Goal: Find contact information: Find contact information

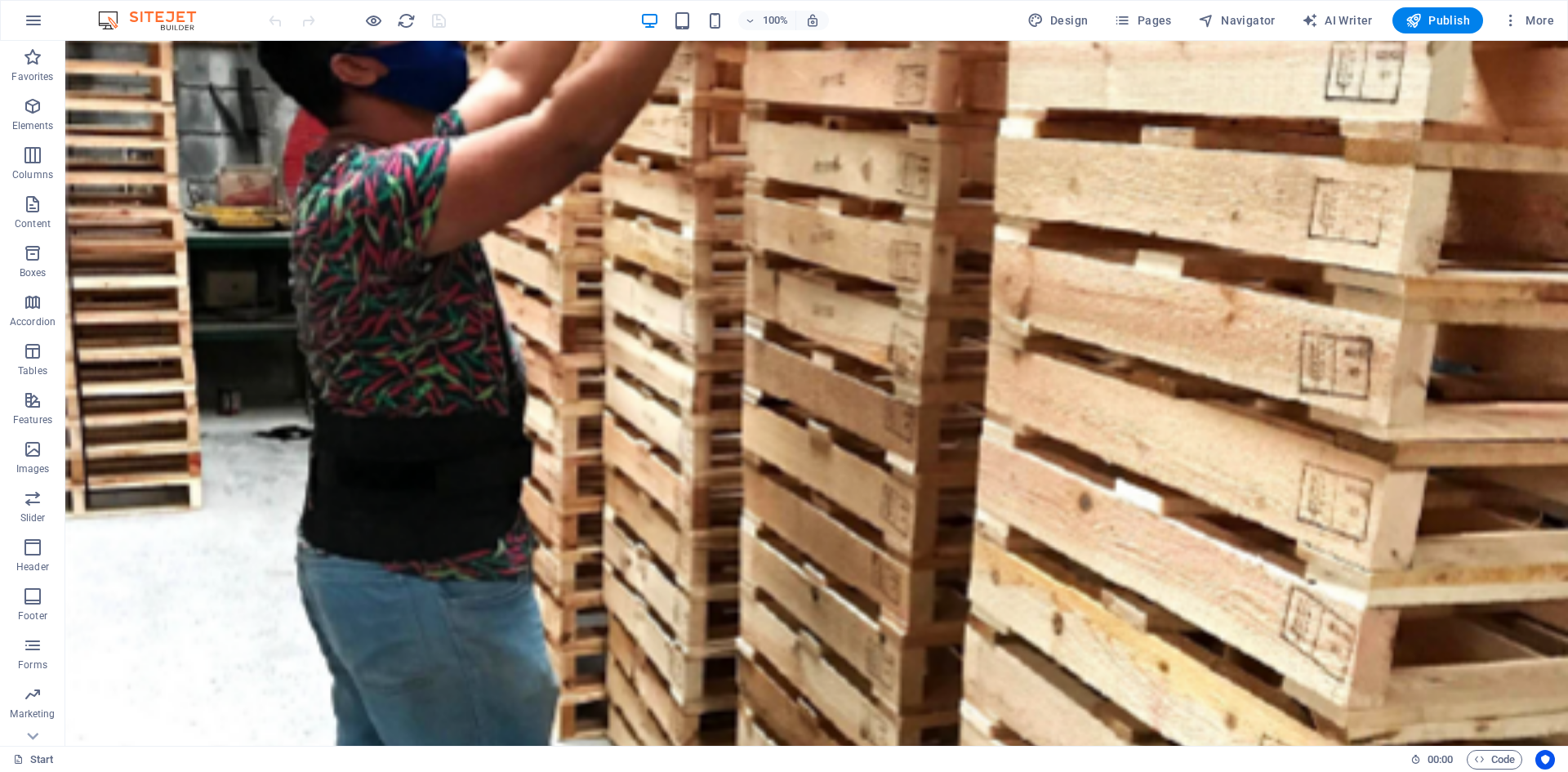
scroll to position [6498, 0]
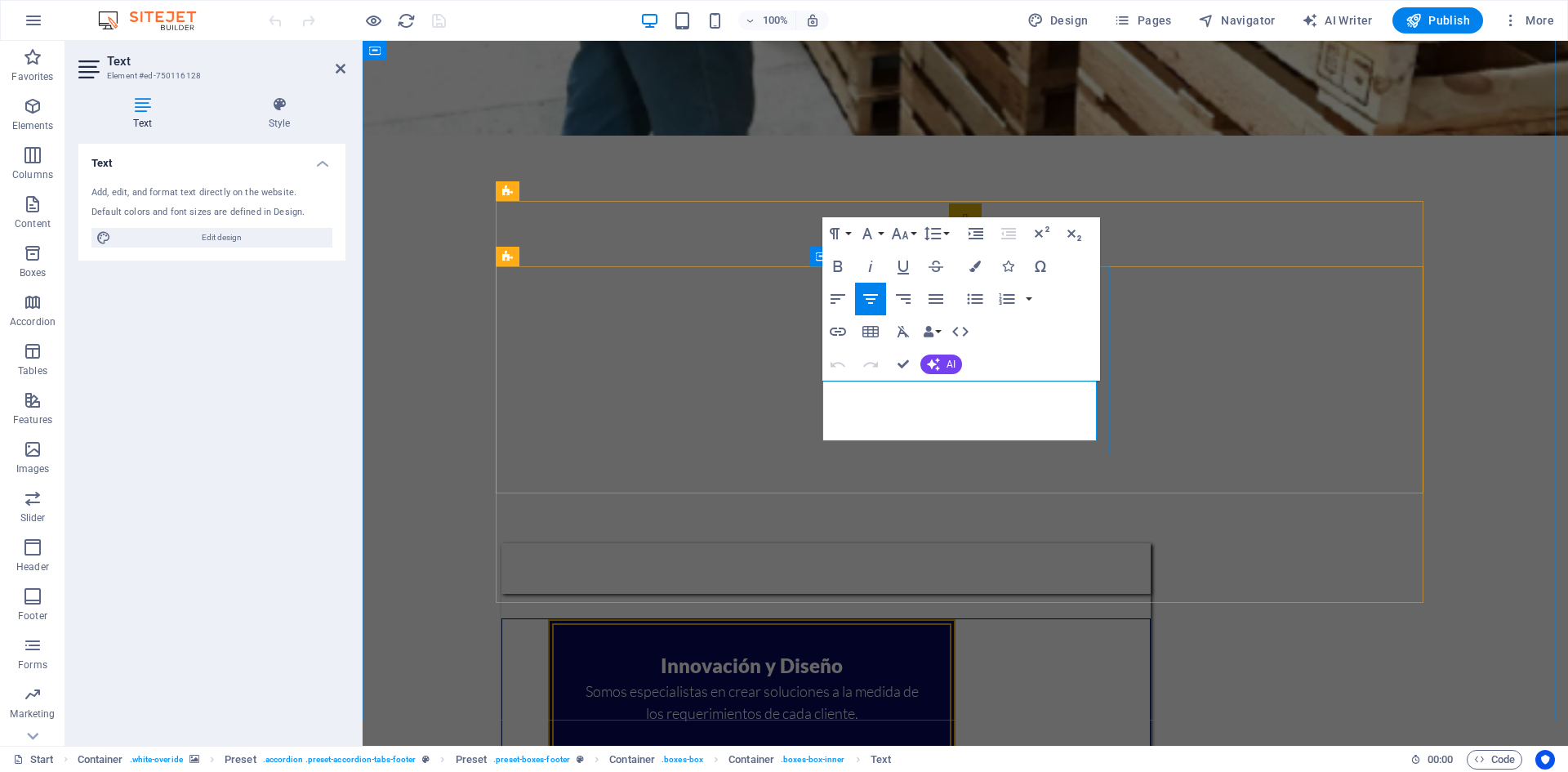
drag, startPoint x: 1032, startPoint y: 411, endPoint x: 894, endPoint y: 414, distance: 138.0
copy span "[PHONE_NUMBER]"
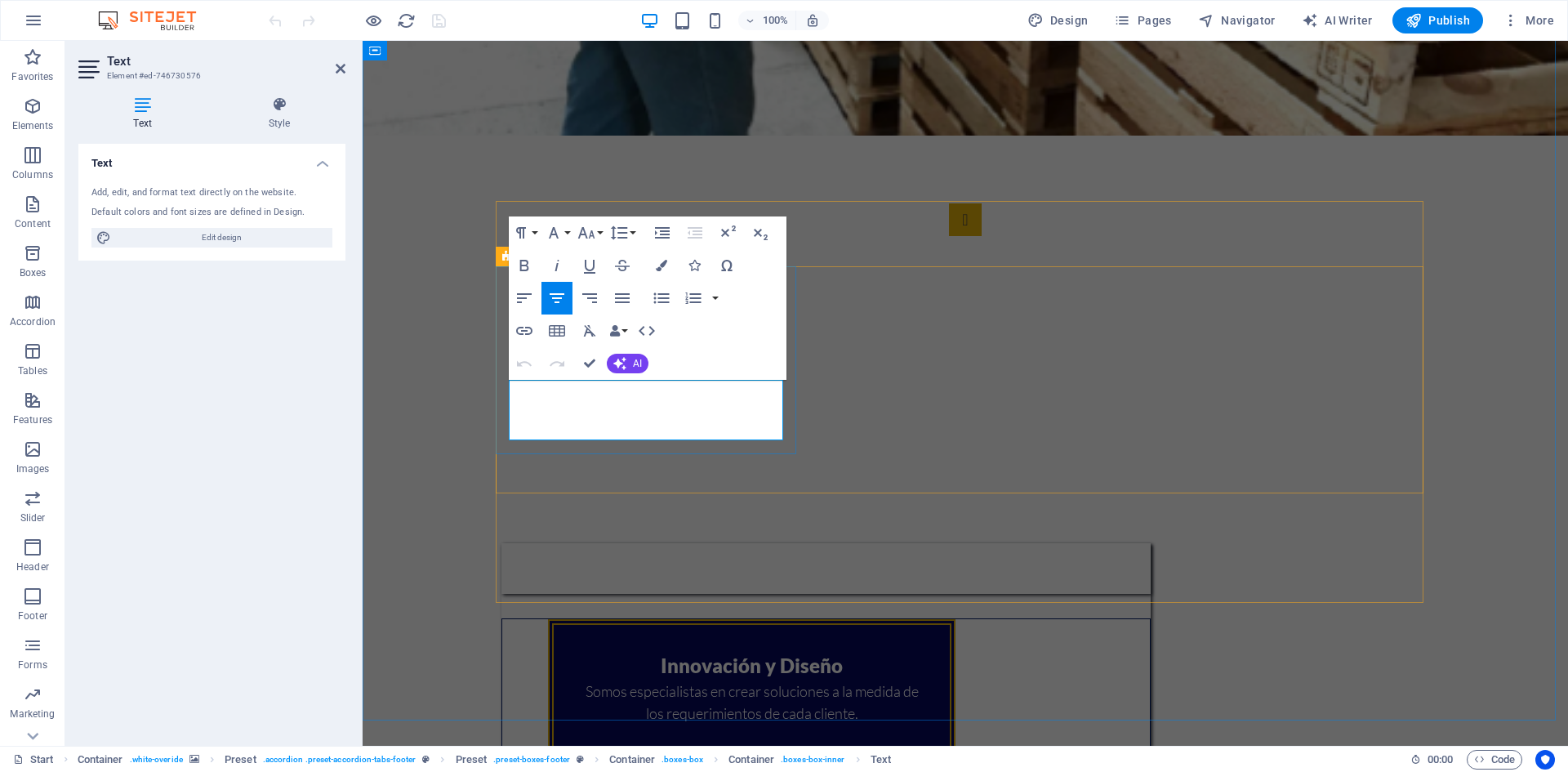
drag, startPoint x: 753, startPoint y: 411, endPoint x: 537, endPoint y: 402, distance: 216.2
copy span "Pesquería, [GEOGRAPHIC_DATA], [GEOGRAPHIC_DATA]"
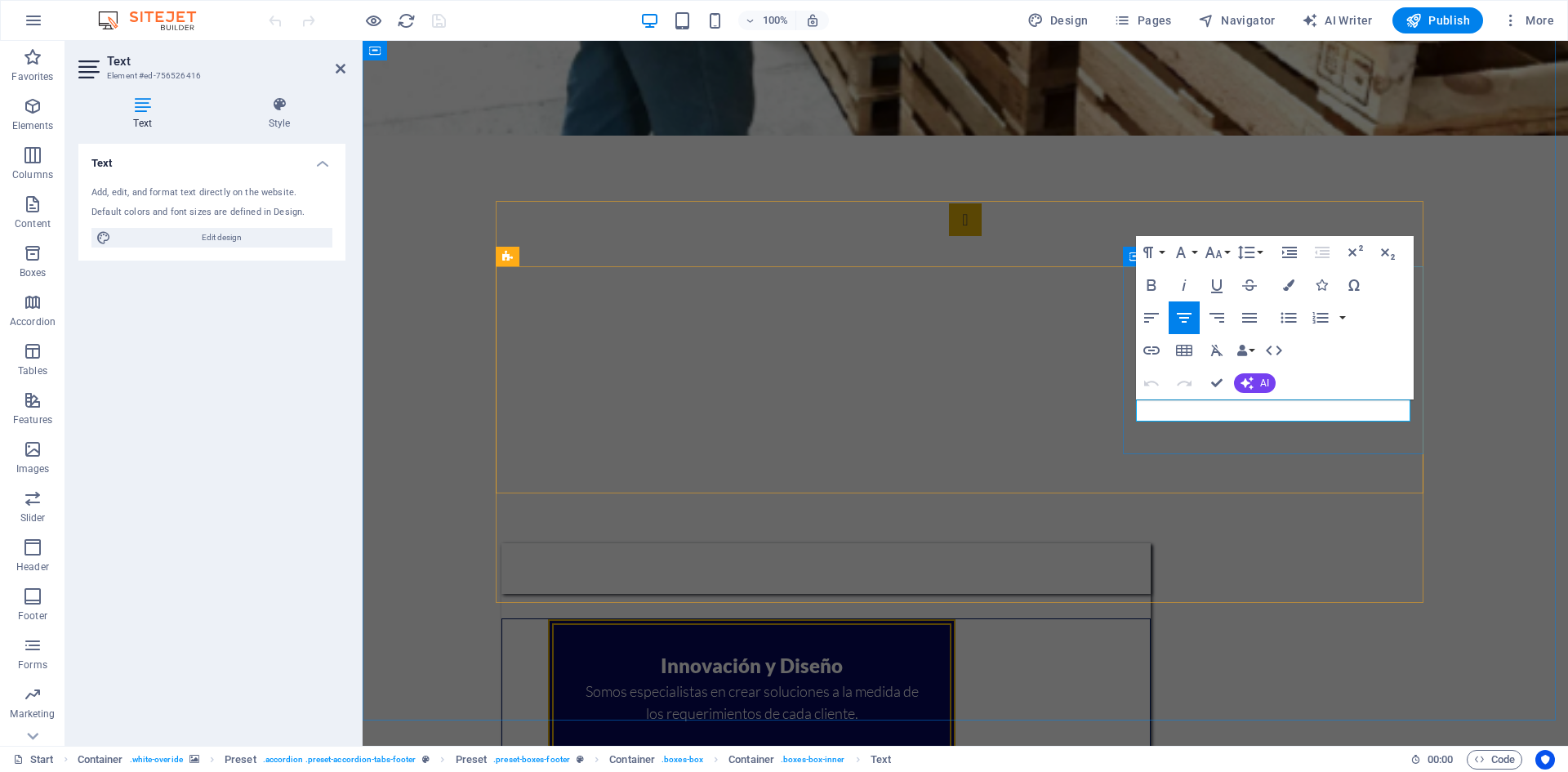
drag, startPoint x: 1382, startPoint y: 411, endPoint x: 1164, endPoint y: 404, distance: 218.1
copy span "[EMAIL_ADDRESS][DOMAIN_NAME]"
